Goal: Navigation & Orientation: Find specific page/section

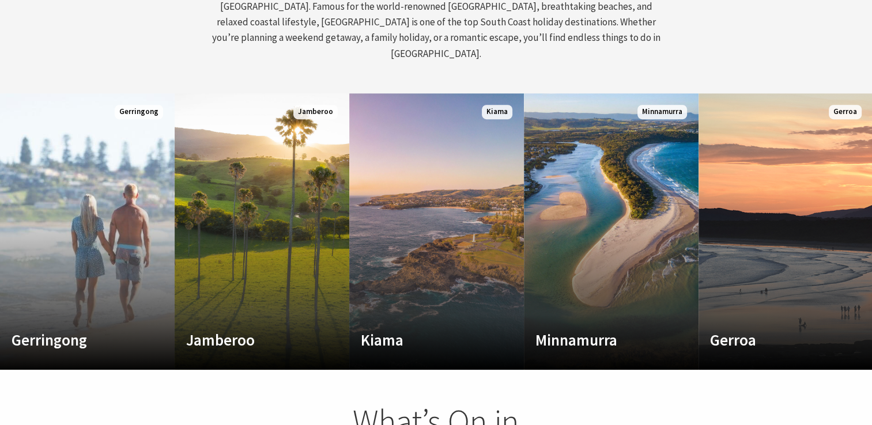
scroll to position [572, 0]
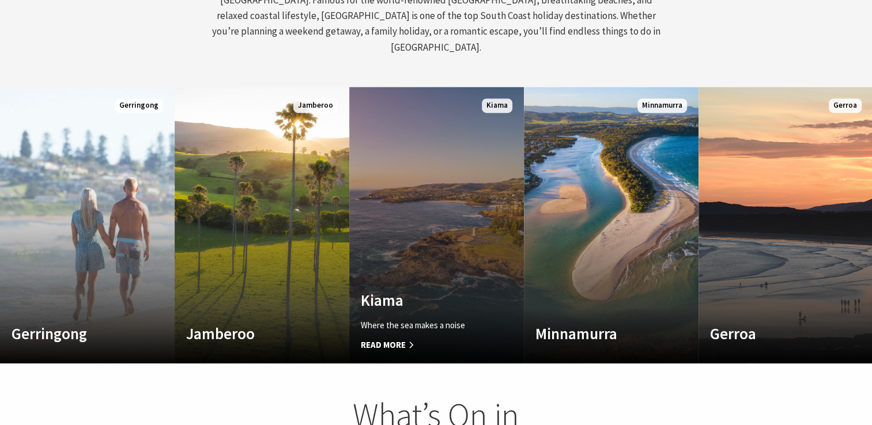
click at [391, 338] on span "Read More" at bounding box center [424, 345] width 126 height 14
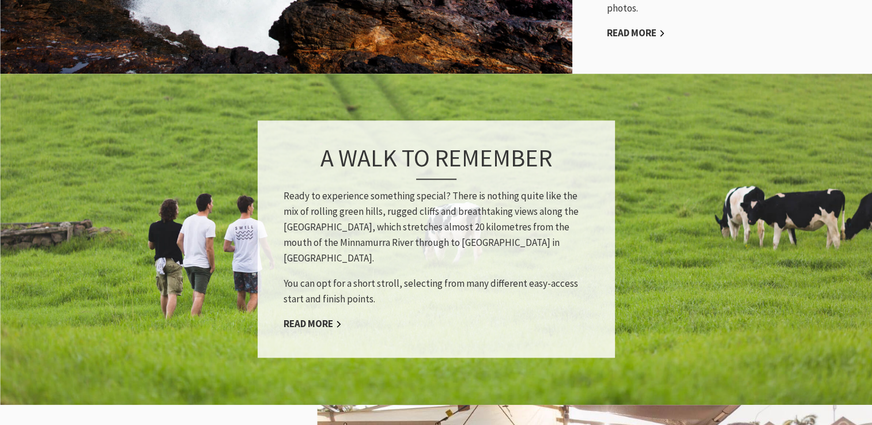
scroll to position [1074, 0]
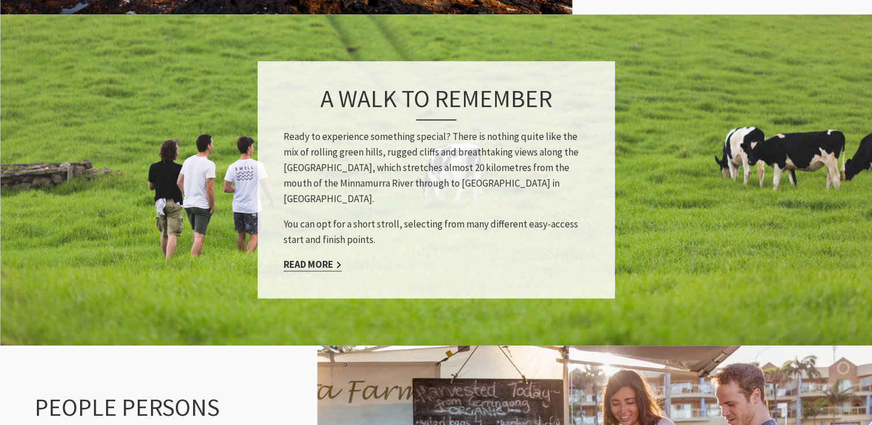
click at [314, 258] on link "Read More" at bounding box center [313, 264] width 58 height 13
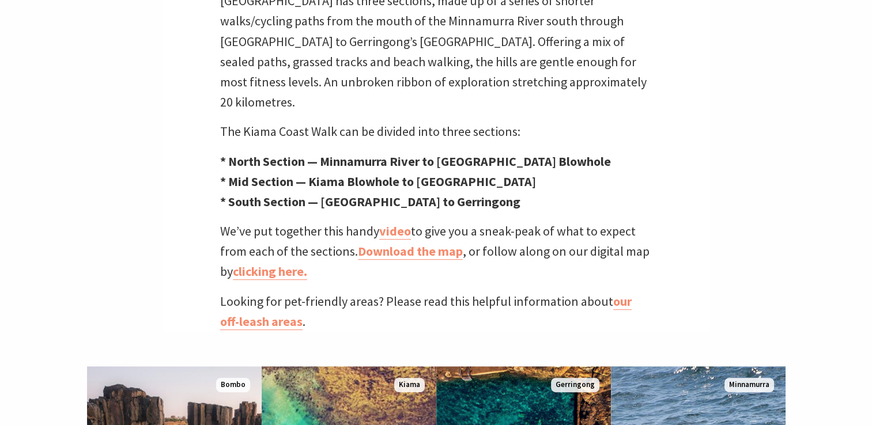
scroll to position [436, 0]
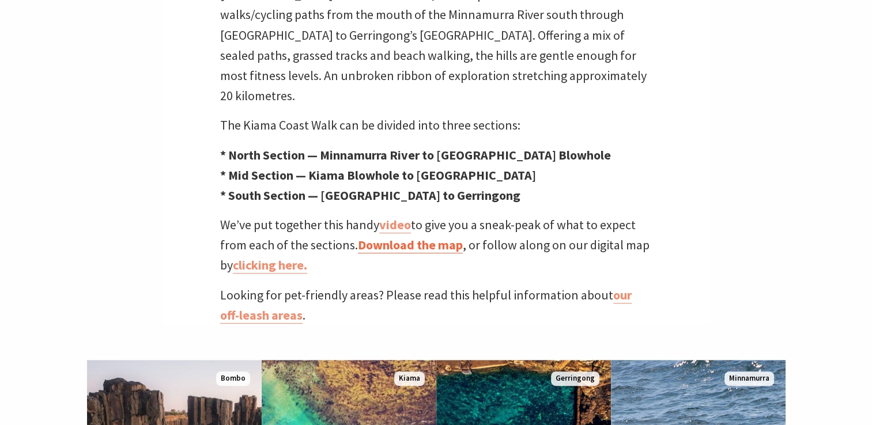
click at [415, 237] on link "Download the map" at bounding box center [410, 245] width 105 height 17
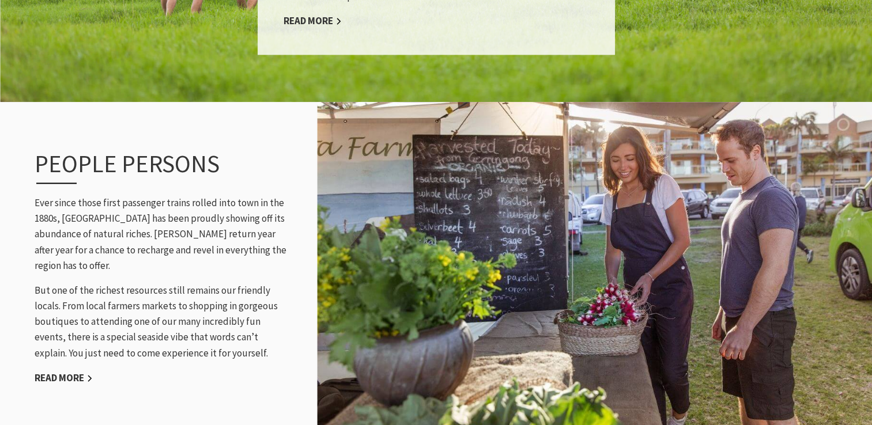
scroll to position [1334, 0]
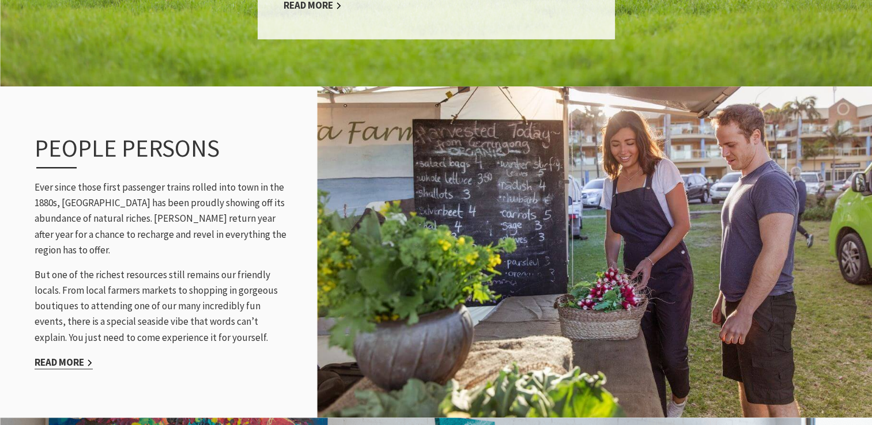
click at [55, 356] on link "Read More" at bounding box center [64, 362] width 58 height 13
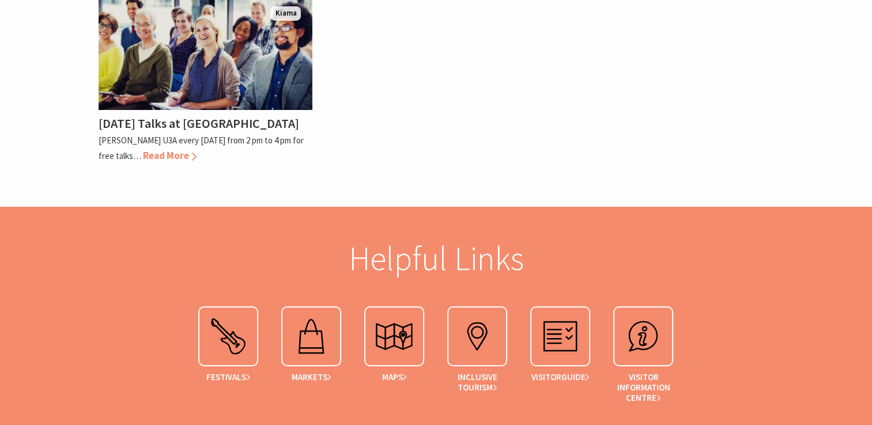
scroll to position [4185, 0]
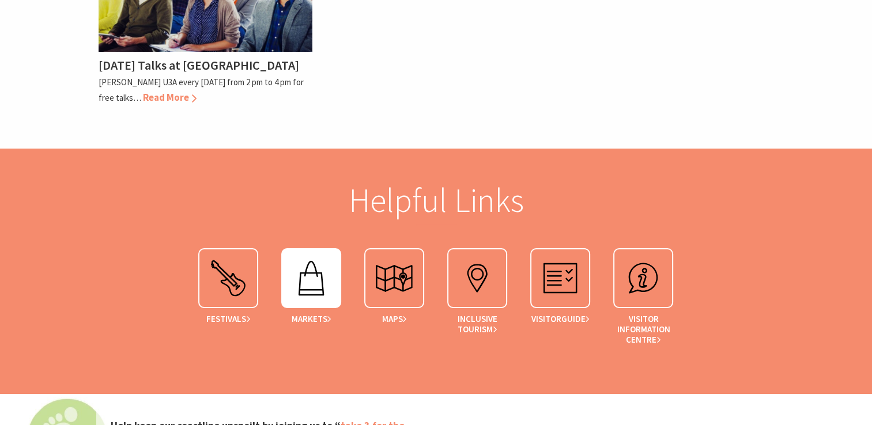
click at [316, 255] on img at bounding box center [311, 278] width 46 height 46
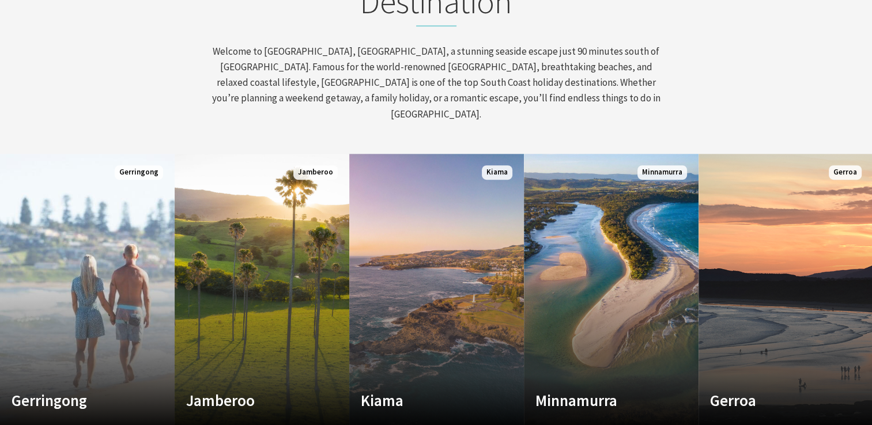
scroll to position [541, 0]
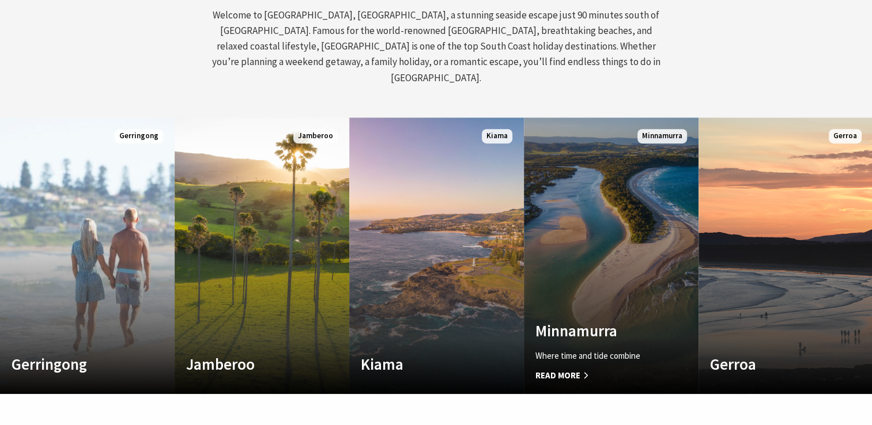
click at [658, 129] on span "Minnamurra" at bounding box center [662, 136] width 50 height 14
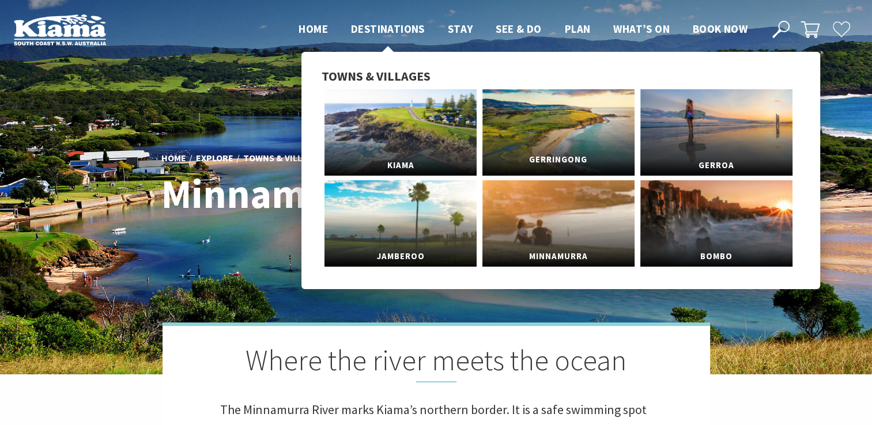
click at [541, 153] on span "Gerringong" at bounding box center [558, 159] width 152 height 21
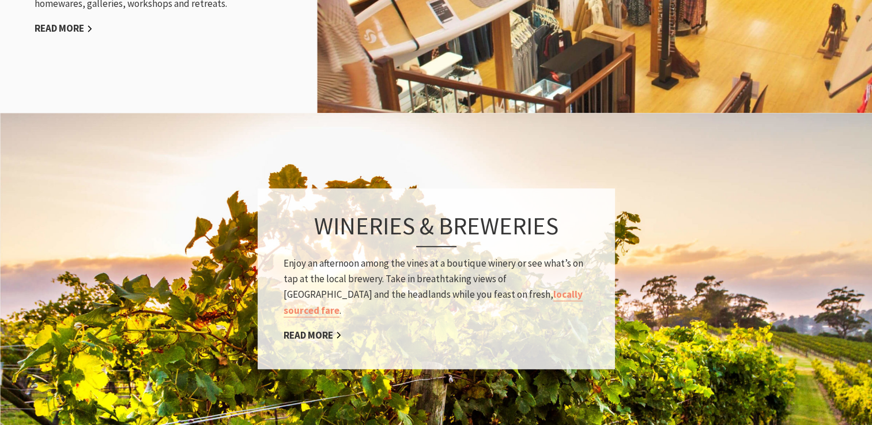
scroll to position [1542, 0]
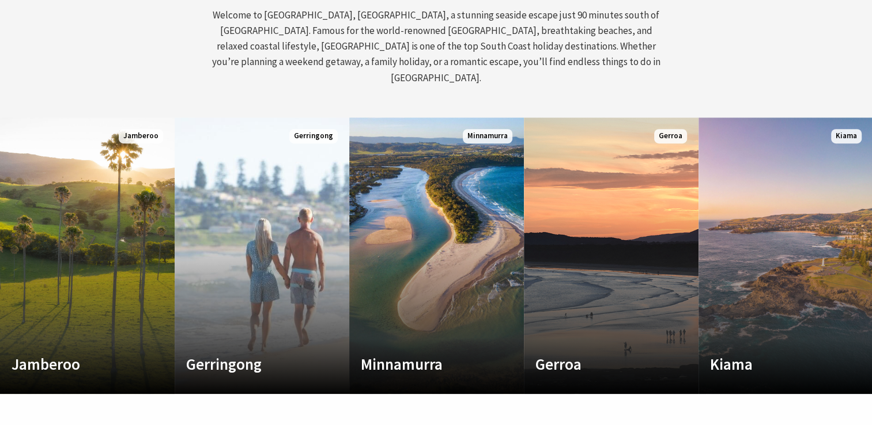
scroll to position [187, 881]
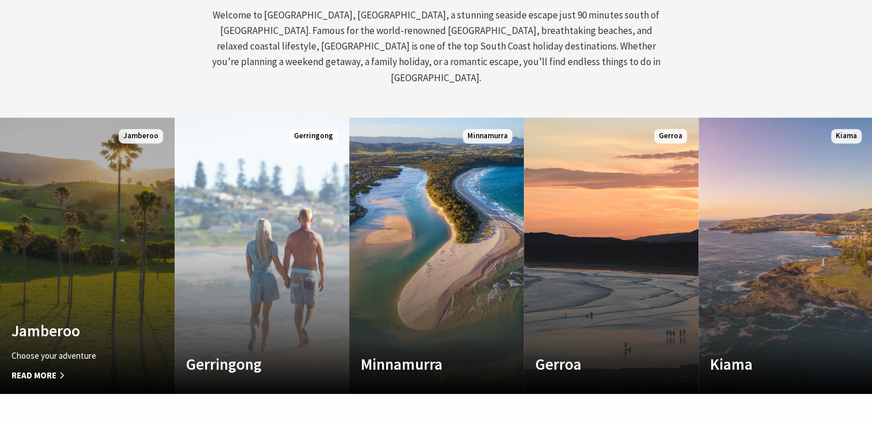
click at [58, 369] on span "Read More" at bounding box center [75, 376] width 126 height 14
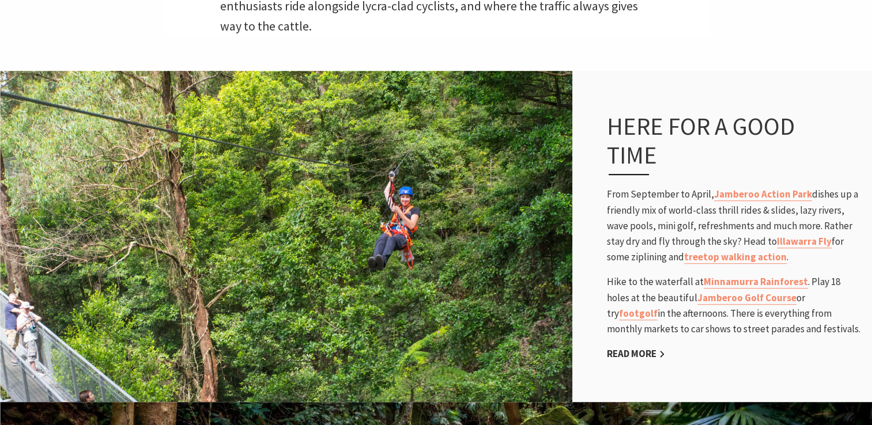
scroll to position [721, 0]
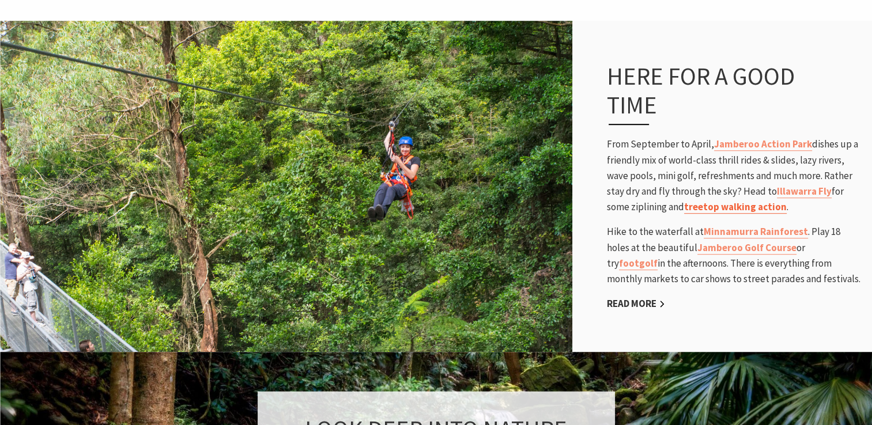
click at [725, 207] on link "treetop walking action" at bounding box center [735, 207] width 103 height 13
